Goal: Task Accomplishment & Management: Complete application form

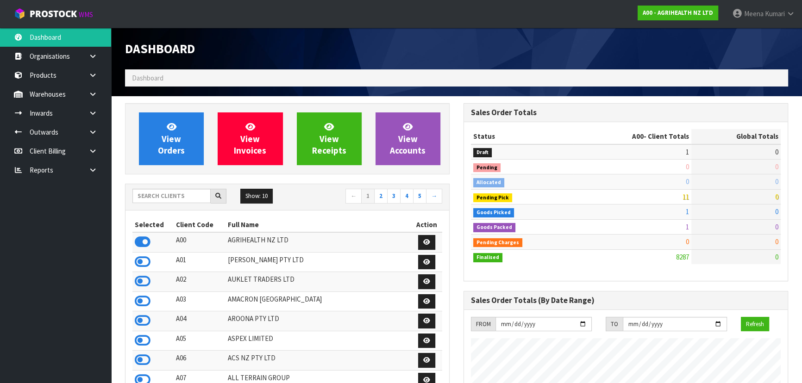
scroll to position [700, 338]
click at [174, 196] on input "text" at bounding box center [171, 196] width 78 height 14
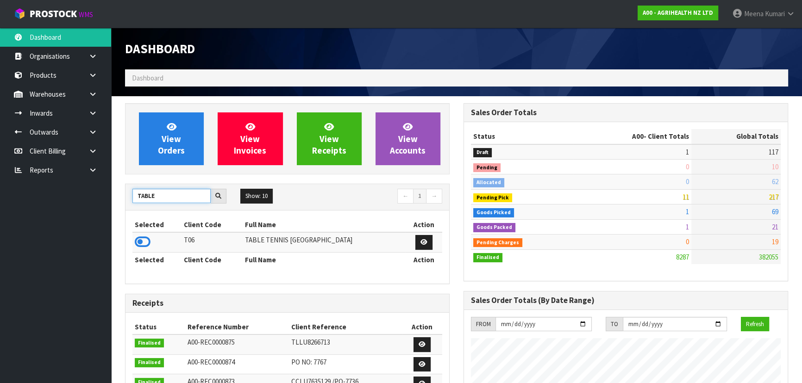
type input "TABLE"
click at [734, 33] on div at bounding box center [625, 35] width 338 height 14
click at [144, 237] on icon at bounding box center [143, 242] width 16 height 14
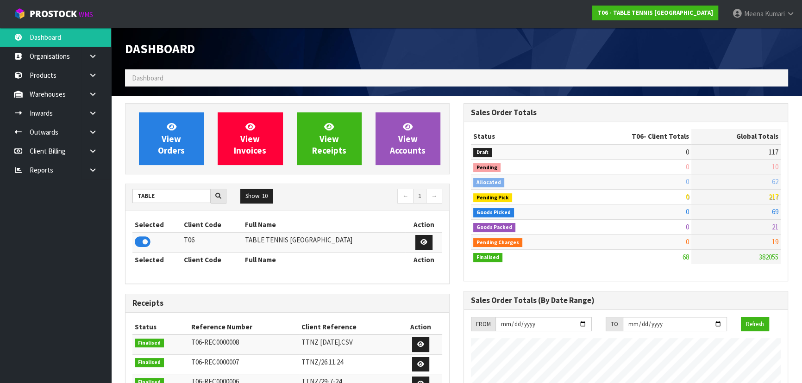
scroll to position [595, 338]
click at [101, 124] on link at bounding box center [96, 132] width 30 height 19
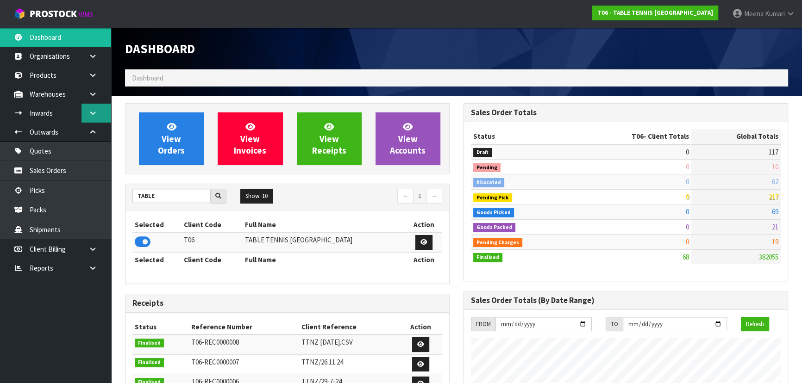
click at [95, 111] on icon at bounding box center [92, 113] width 9 height 7
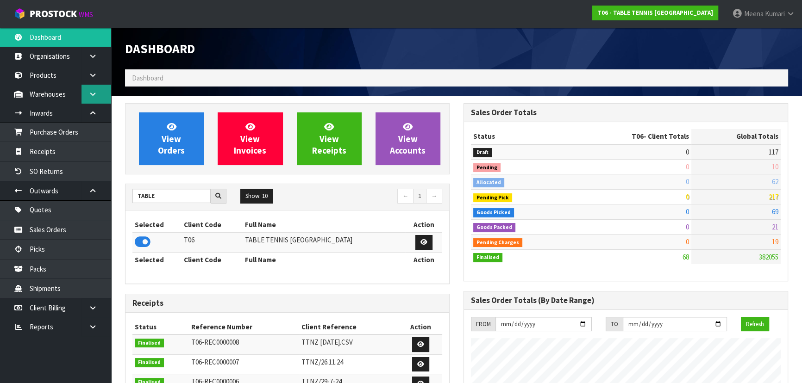
click at [95, 88] on link at bounding box center [96, 94] width 30 height 19
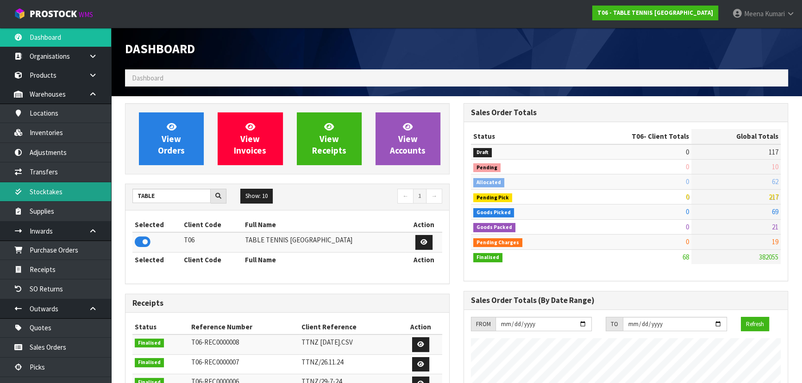
click at [82, 199] on link "Stocktakes" at bounding box center [55, 191] width 111 height 19
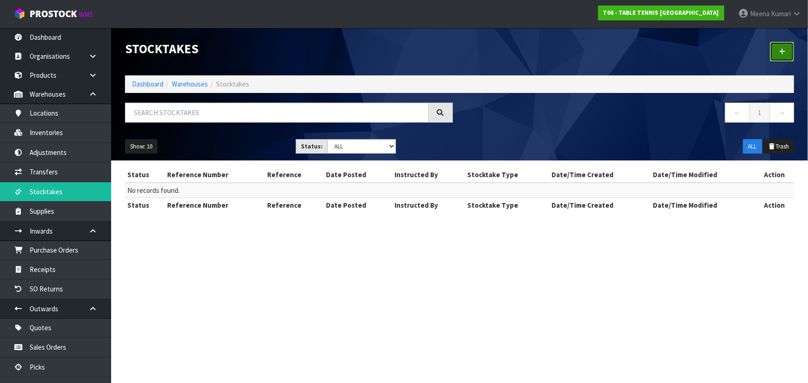
click at [783, 51] on icon at bounding box center [781, 51] width 6 height 7
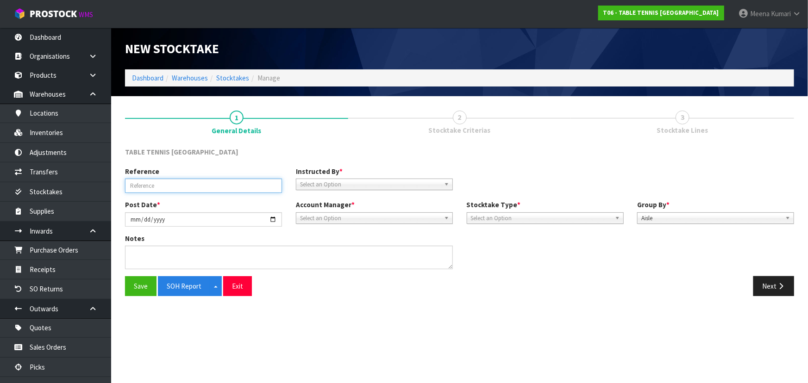
click at [185, 190] on input "text" at bounding box center [203, 186] width 157 height 14
type input "YEARLY STOCKTAKE"
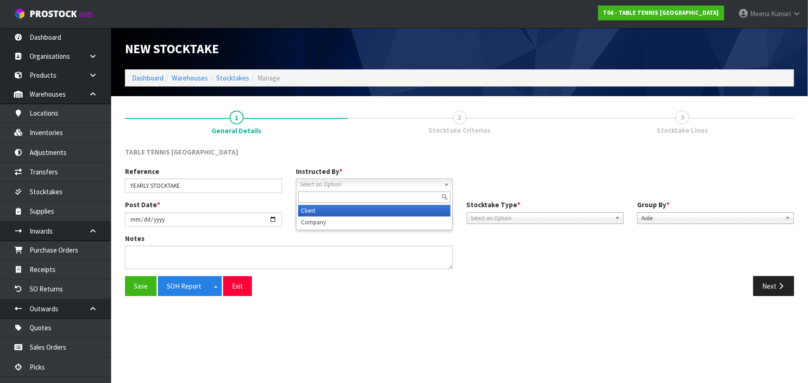
click at [305, 185] on span "Select an Option" at bounding box center [370, 184] width 140 height 11
click at [315, 207] on li "Client" at bounding box center [374, 211] width 152 height 12
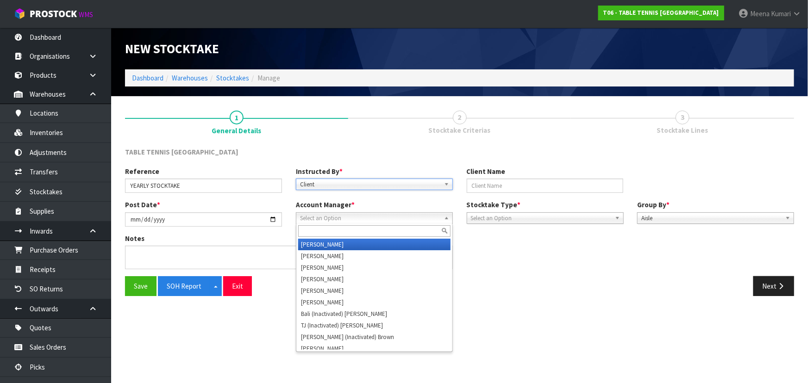
click at [321, 216] on span "Select an Option" at bounding box center [370, 218] width 140 height 11
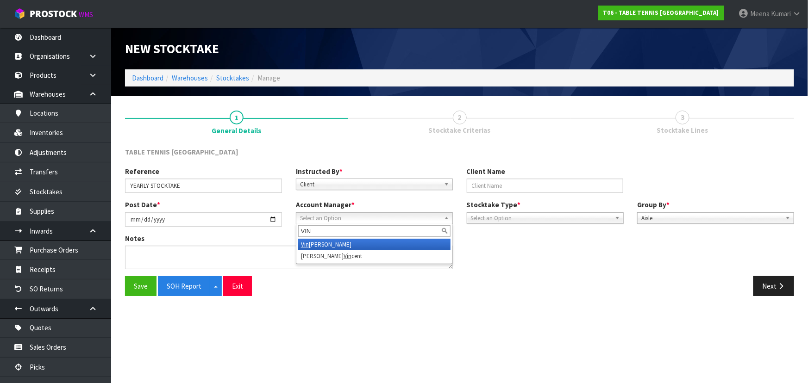
type input "VIN"
click at [327, 243] on li "Vin eeta Lingam" at bounding box center [374, 245] width 152 height 12
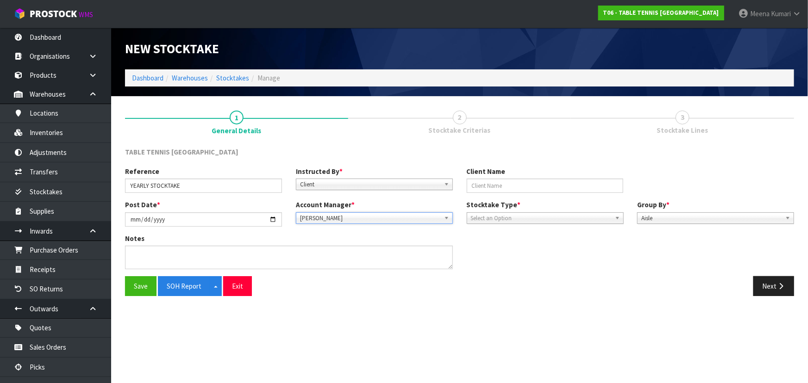
click at [518, 214] on span "Select an Option" at bounding box center [541, 218] width 140 height 11
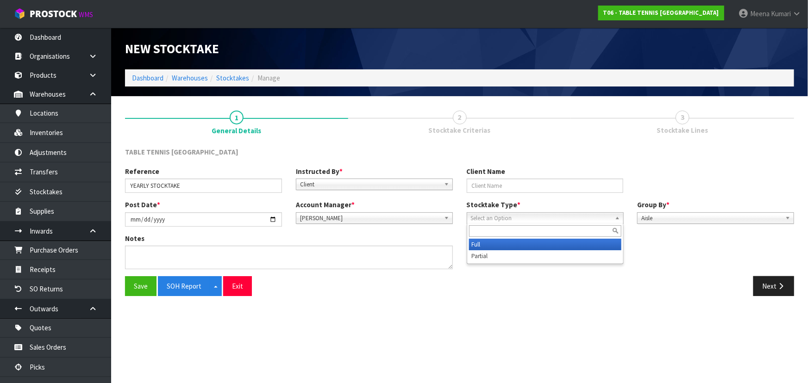
click at [500, 246] on li "Full" at bounding box center [545, 245] width 152 height 12
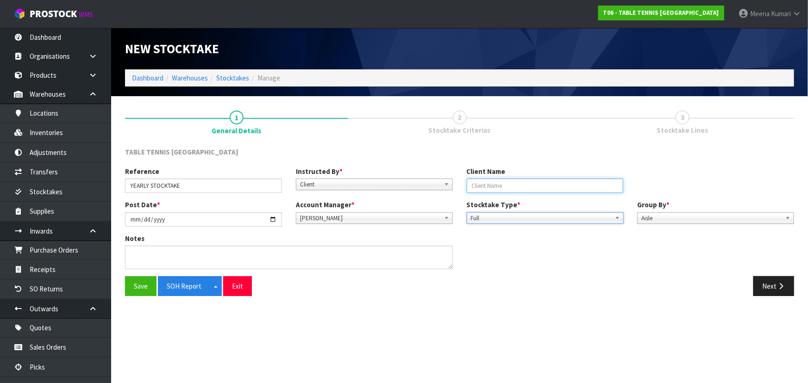
click at [519, 188] on input "text" at bounding box center [545, 186] width 157 height 14
type input "TABLE TENNIS"
click at [768, 283] on button "Next" at bounding box center [773, 286] width 41 height 20
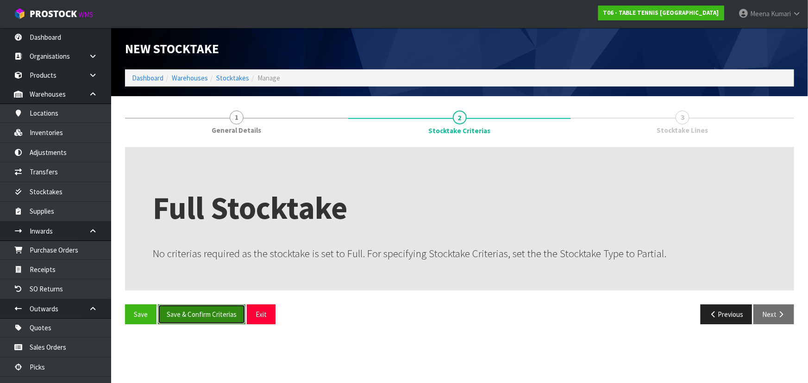
click at [210, 315] on button "Save & Confirm Criterias" at bounding box center [201, 315] width 87 height 20
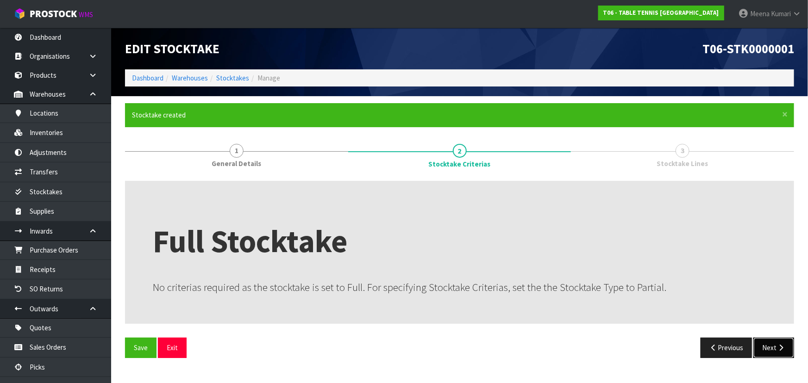
click at [775, 341] on button "Next" at bounding box center [773, 348] width 41 height 20
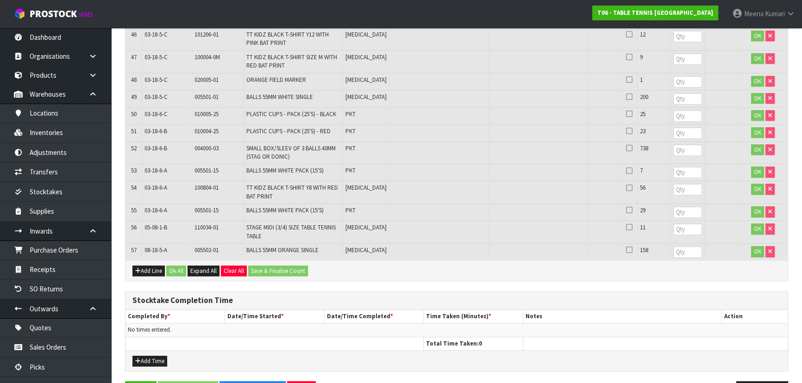
scroll to position [1171, 0]
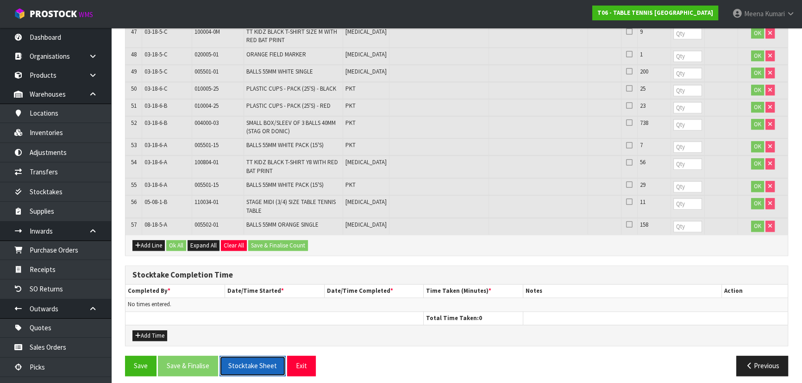
click at [255, 359] on button "Stocktake Sheet" at bounding box center [252, 366] width 66 height 20
